Goal: Find specific page/section: Find specific page/section

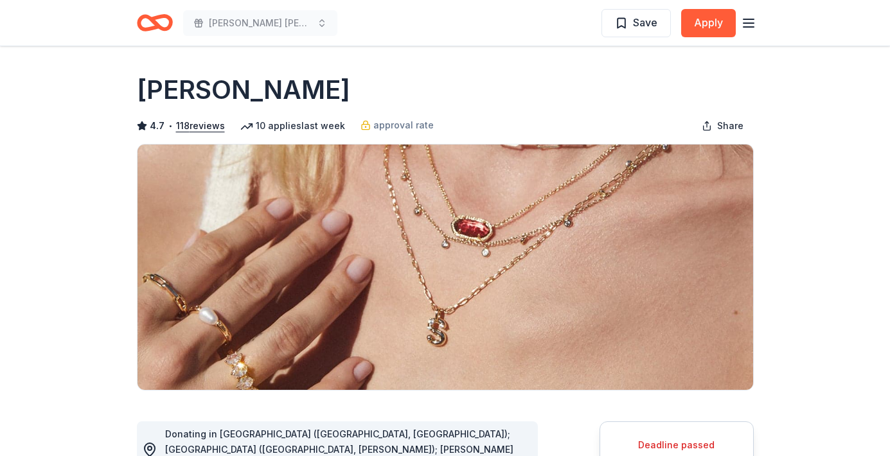
click at [145, 22] on icon "Home" at bounding box center [155, 23] width 36 height 30
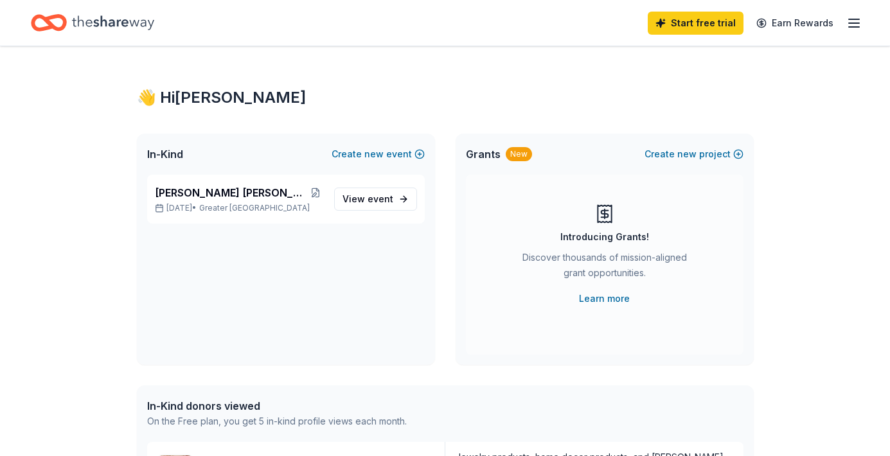
click at [87, 19] on icon "Home" at bounding box center [113, 23] width 82 height 26
click at [373, 193] on span "event" at bounding box center [380, 198] width 26 height 11
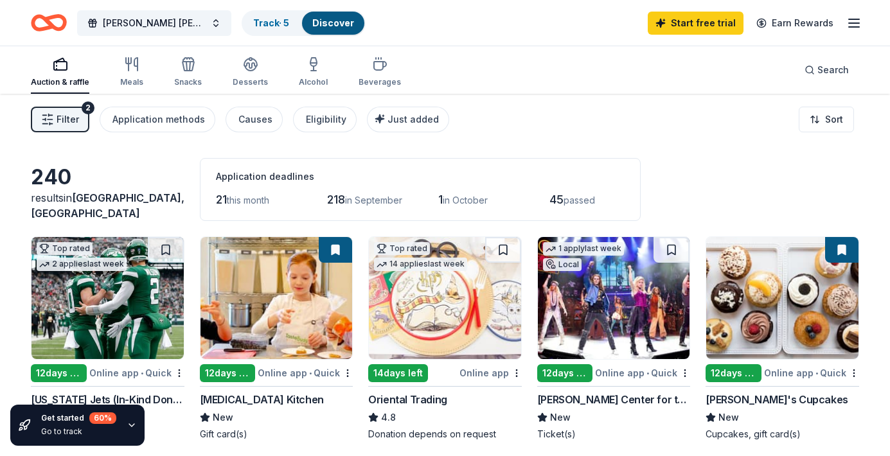
click at [282, 296] on img at bounding box center [276, 298] width 152 height 122
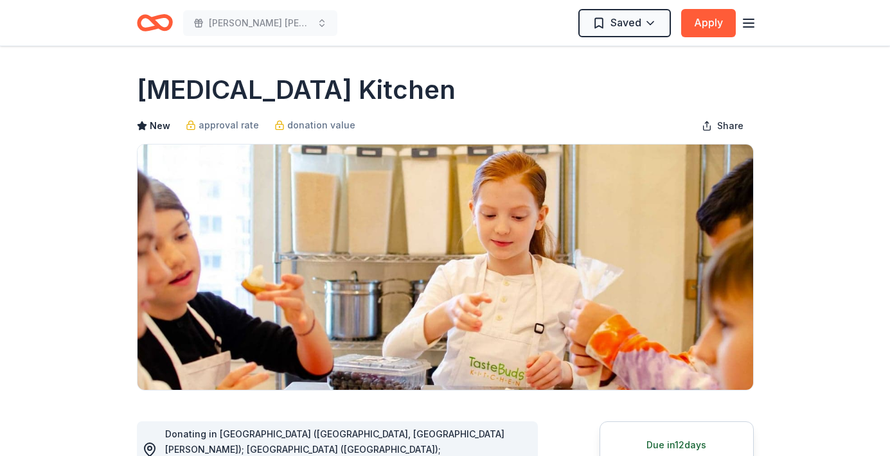
scroll to position [26, 0]
